Goal: Find specific page/section: Find specific page/section

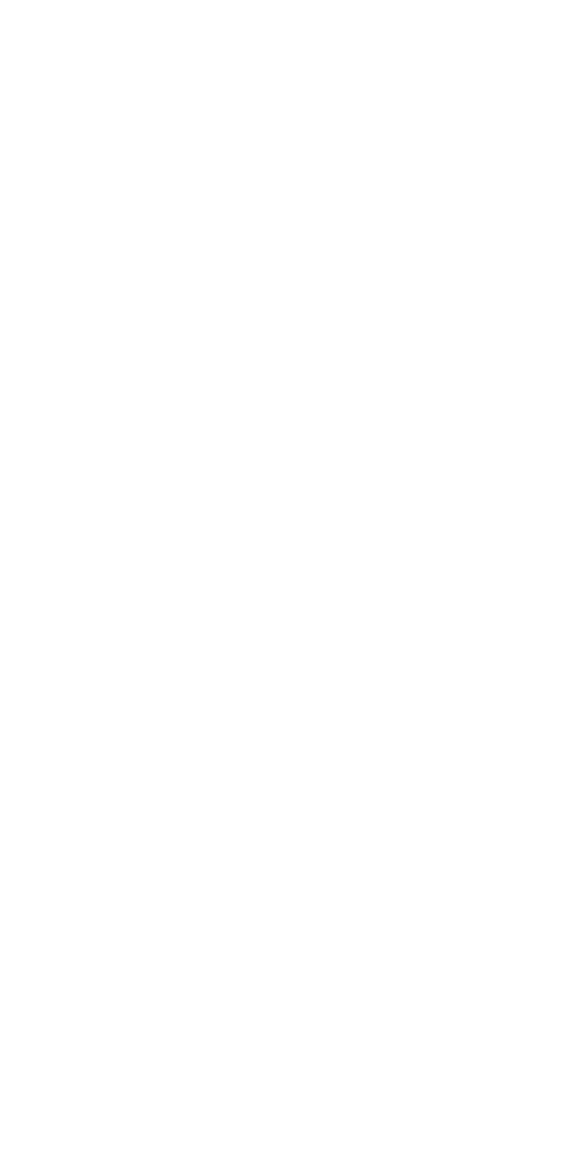
click at [5, 15] on link "Completed Moments" at bounding box center [5, 15] width 0 height 0
click at [5, 12] on link "Atrás" at bounding box center [5, 12] width 0 height 0
click at [70, 86] on button "Actualizar ahora" at bounding box center [37, 80] width 65 height 12
